Goal: Information Seeking & Learning: Find specific fact

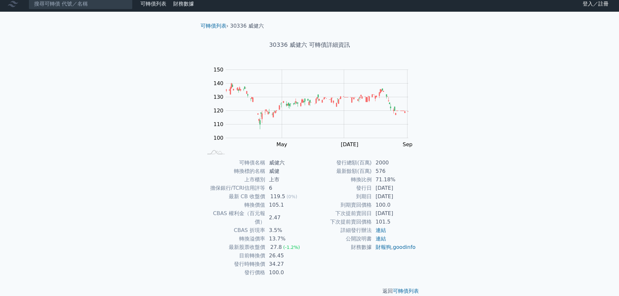
scroll to position [5, 0]
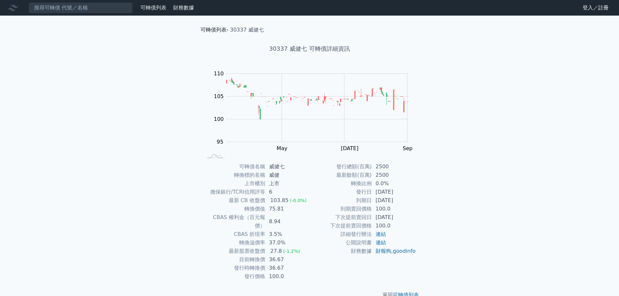
click at [211, 32] on link "可轉債列表" at bounding box center [213, 30] width 26 height 6
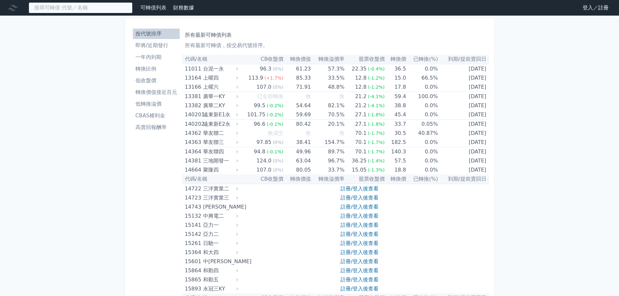
click at [67, 6] on input at bounding box center [81, 7] width 104 height 11
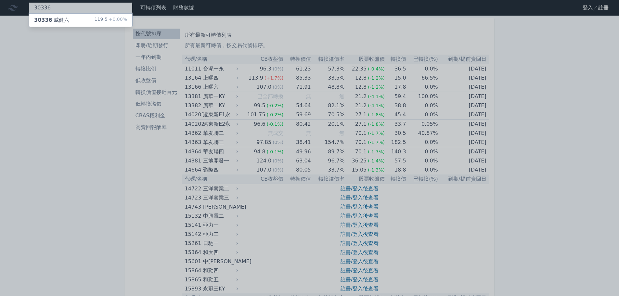
type input "30336"
click at [83, 19] on div "30336 威健六 119.5 +0.00%" at bounding box center [80, 20] width 103 height 13
click at [48, 20] on span "30336" at bounding box center [43, 20] width 18 height 6
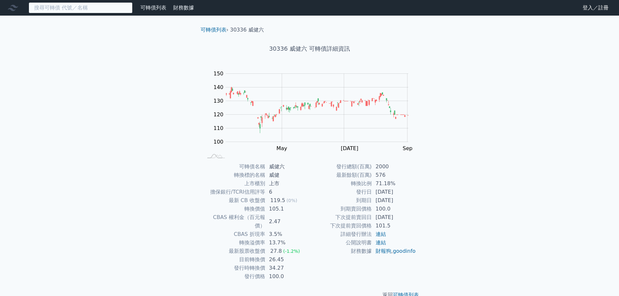
click at [44, 7] on input at bounding box center [81, 7] width 104 height 11
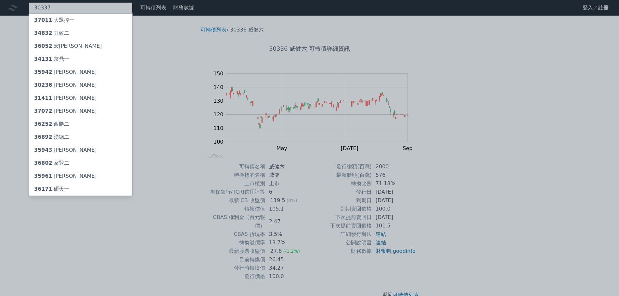
type input "30337"
click at [100, 7] on div at bounding box center [309, 148] width 619 height 296
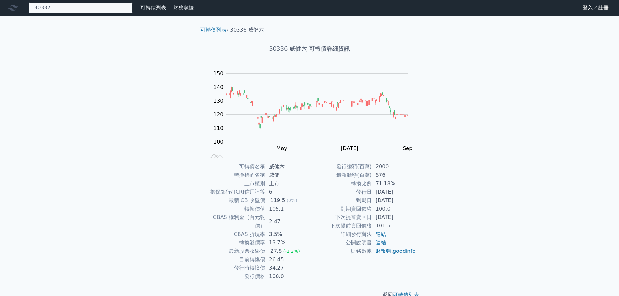
click at [90, 5] on div "30337 37011 大眾控一 34832 力致二 36052 宏致二 34131 京鼎一 35942 [PERSON_NAME] 30236 信邦六 31…" at bounding box center [81, 7] width 104 height 11
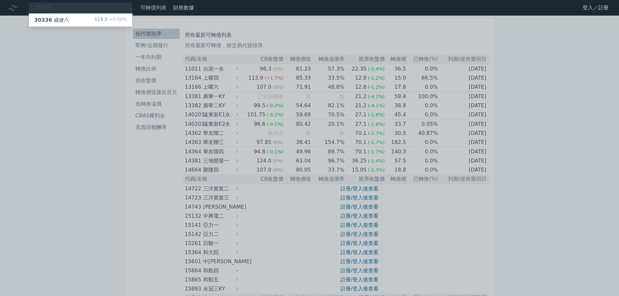
click at [75, 17] on div "30336 威健六 119.5 +0.00%" at bounding box center [80, 20] width 103 height 13
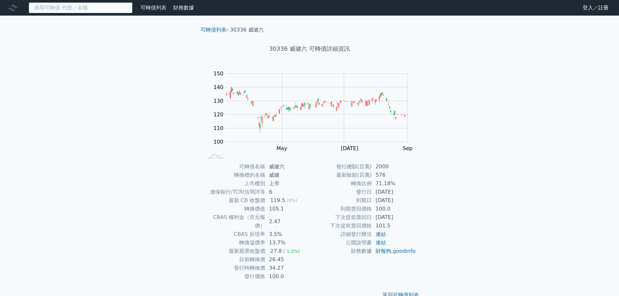
click at [68, 10] on input at bounding box center [81, 7] width 104 height 11
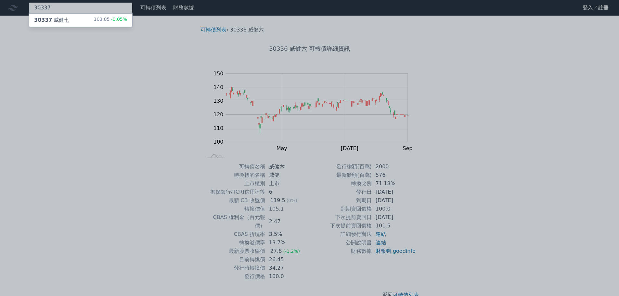
type input "30337"
click at [64, 17] on div "30337 威健七" at bounding box center [51, 20] width 35 height 8
